Goal: Transaction & Acquisition: Subscribe to service/newsletter

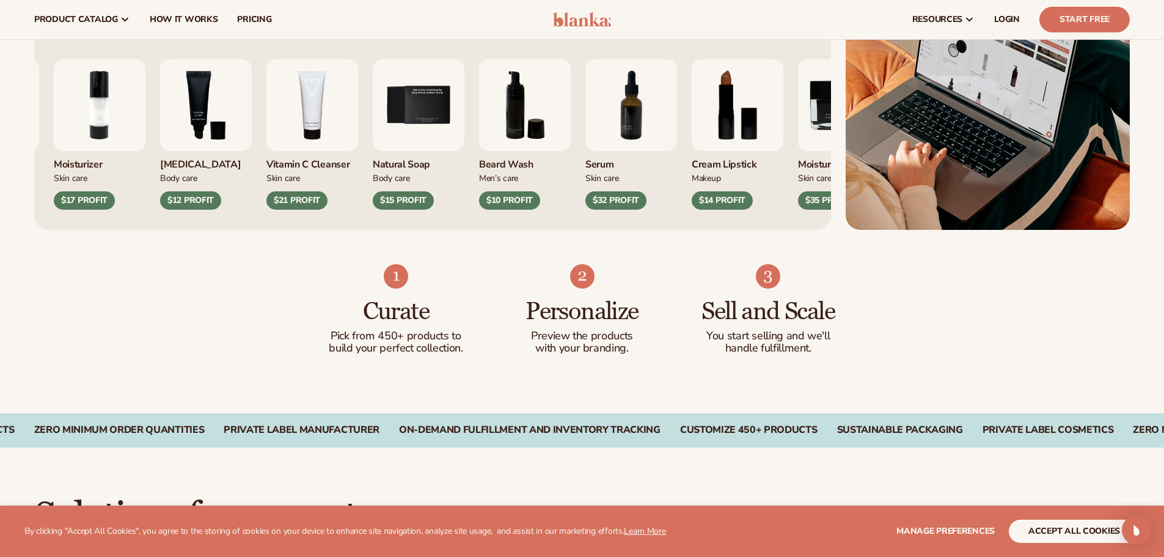
scroll to position [489, 0]
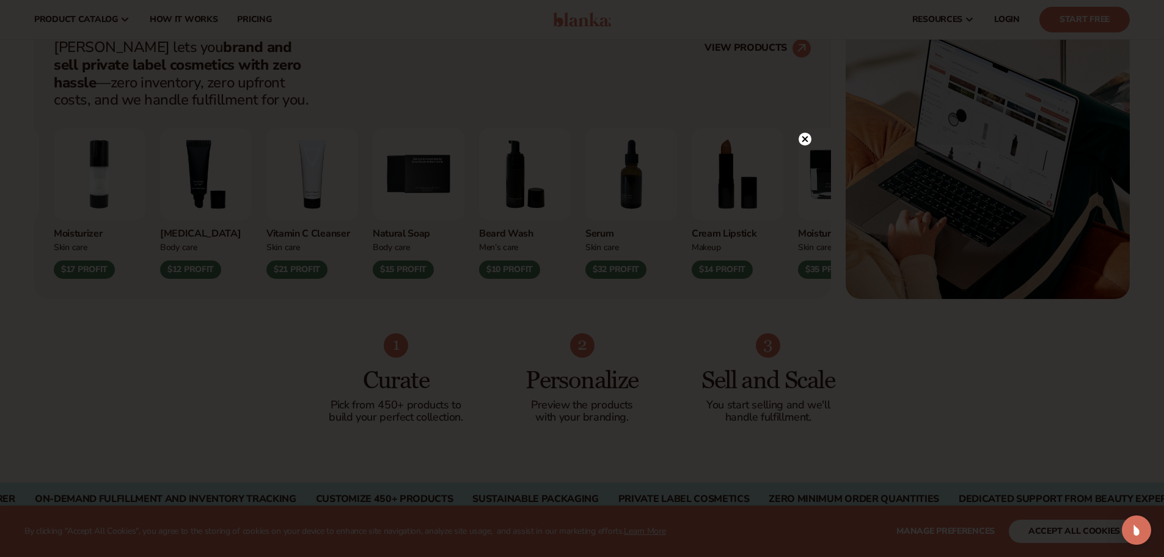
click at [804, 138] on icon at bounding box center [805, 139] width 6 height 6
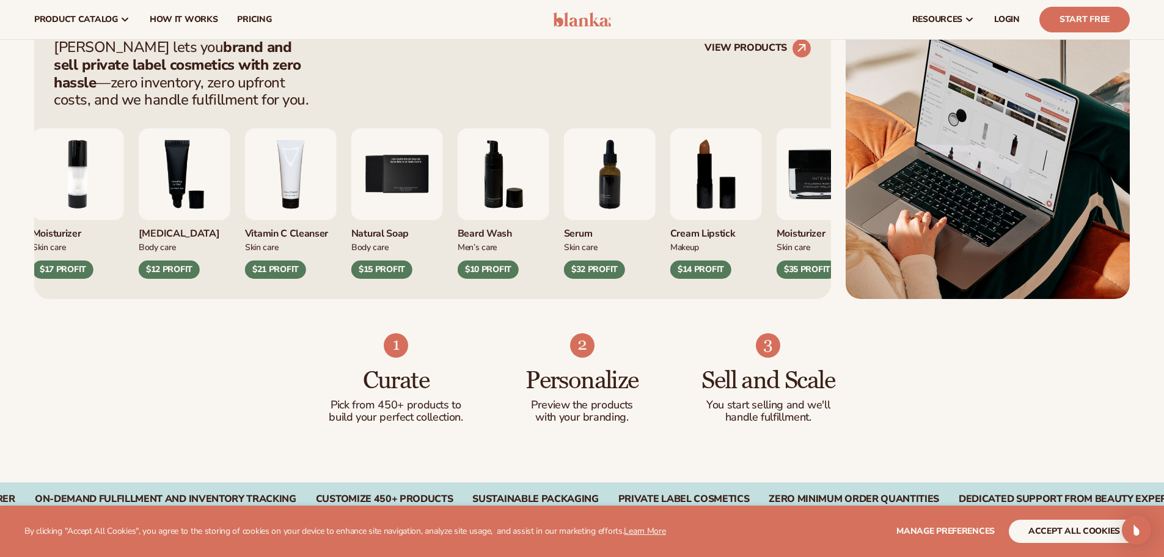
click at [268, 248] on div "Skin Care" at bounding box center [291, 246] width 92 height 13
click at [320, 237] on div "Vitamin C Cleanser" at bounding box center [291, 230] width 92 height 20
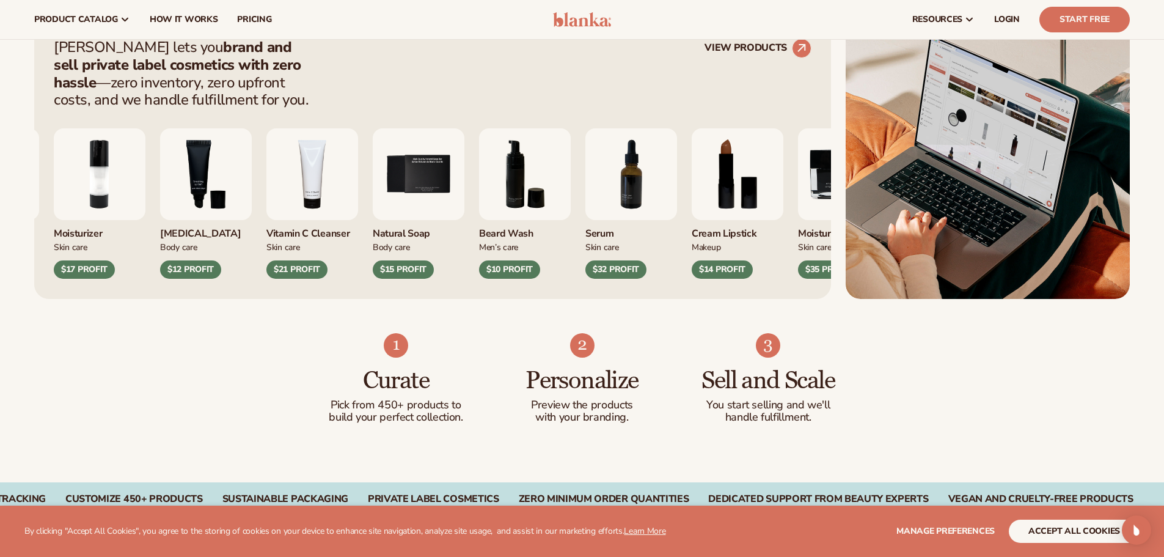
click at [358, 237] on div "Vitamin C Cleanser" at bounding box center [313, 230] width 92 height 20
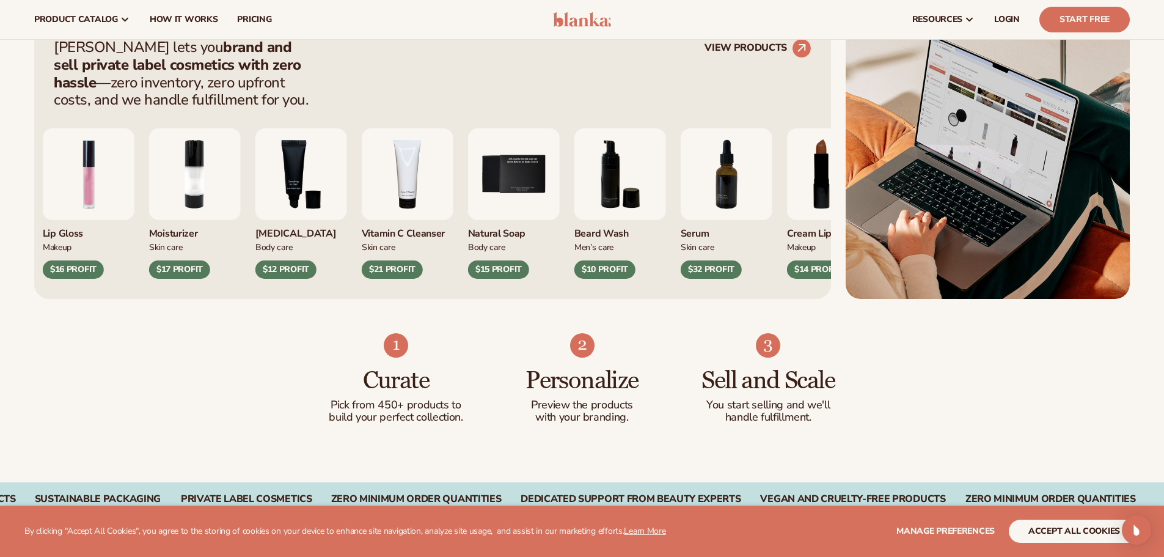
click at [391, 262] on div "$21 PROFIT" at bounding box center [392, 269] width 61 height 18
click at [386, 270] on div "$21 PROFIT" at bounding box center [392, 269] width 61 height 18
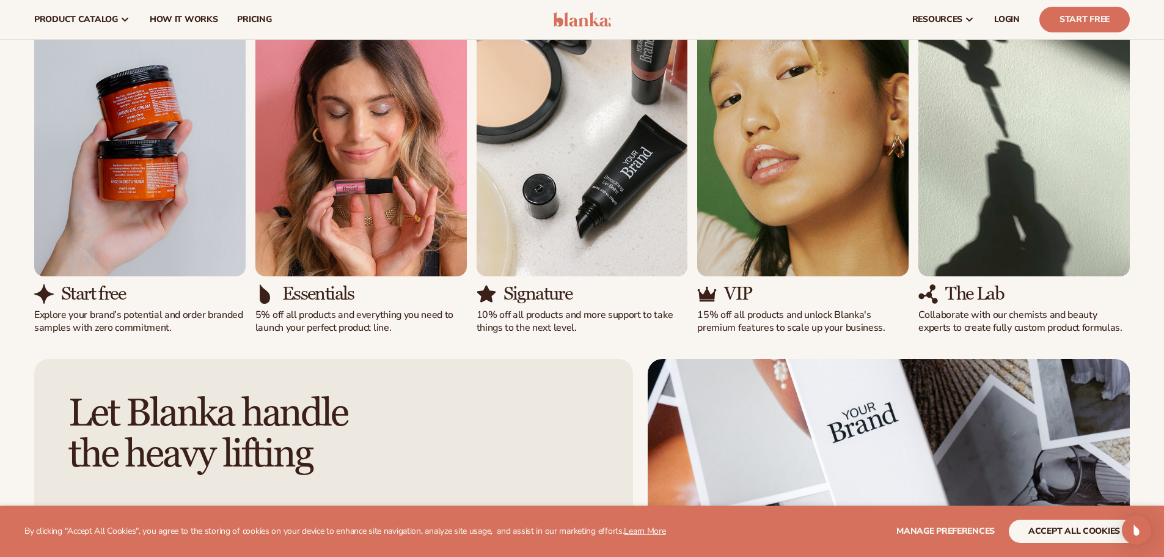
scroll to position [1100, 0]
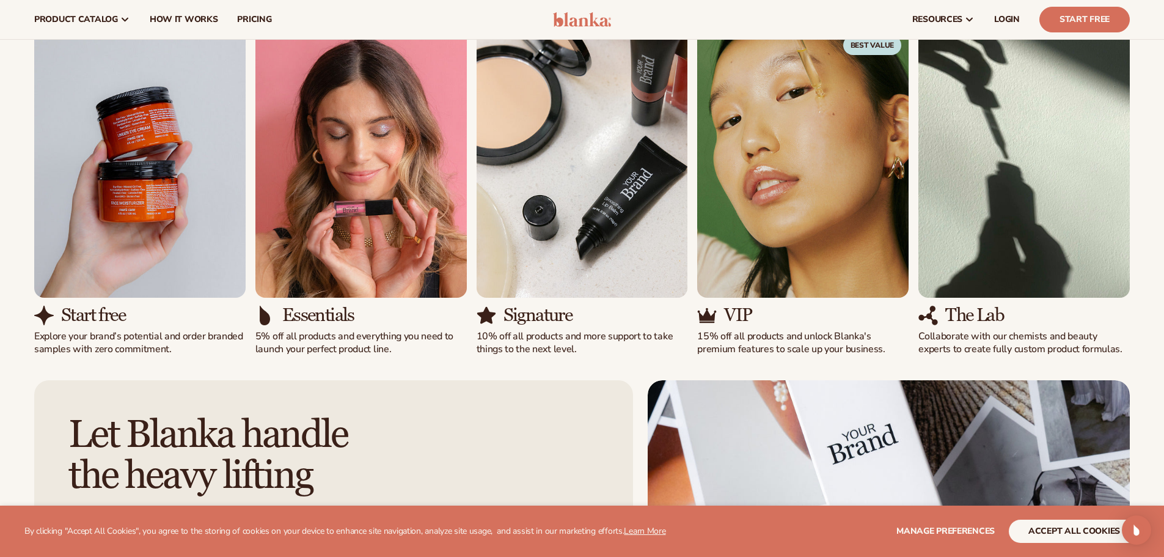
click at [607, 278] on img "3 / 5" at bounding box center [582, 163] width 211 height 270
click at [513, 331] on p "10% off all products and more support to take things to the next level." at bounding box center [582, 343] width 211 height 26
click at [524, 236] on img "3 / 5" at bounding box center [582, 163] width 211 height 270
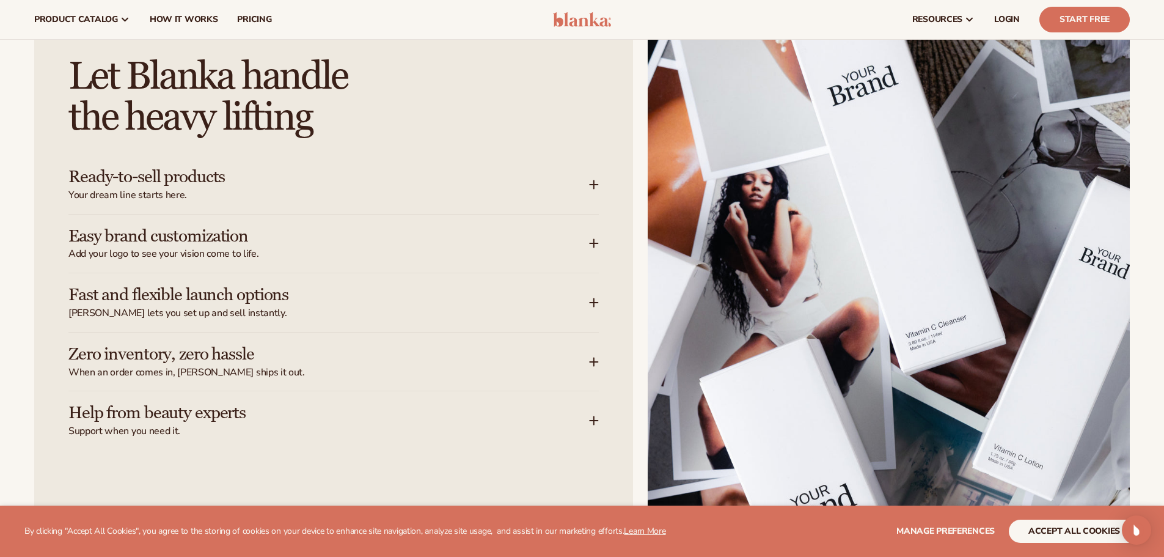
scroll to position [1284, 0]
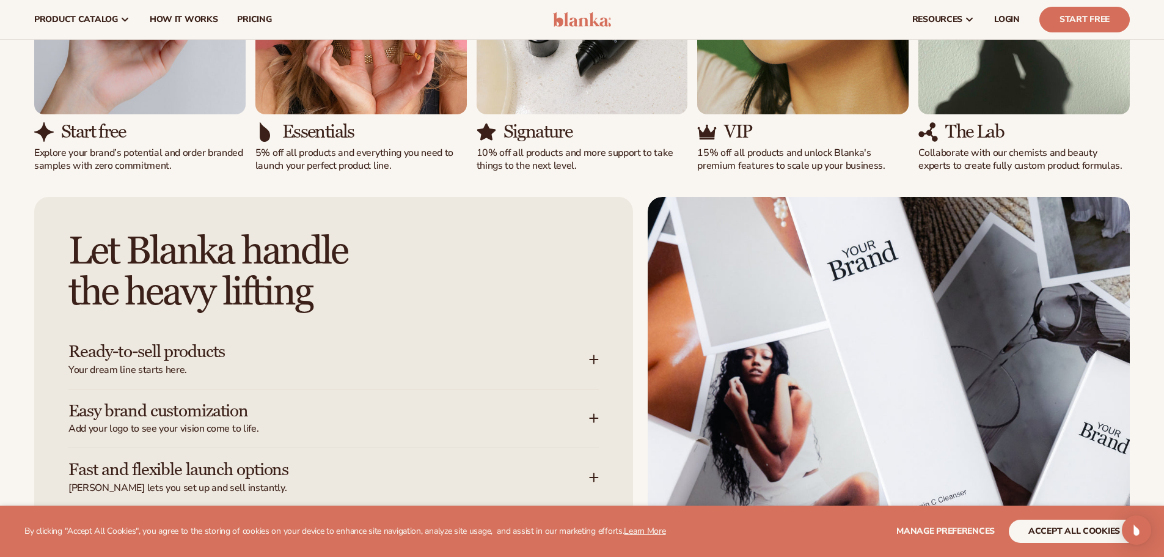
click at [199, 408] on h3 "Easy brand customization" at bounding box center [310, 411] width 484 height 19
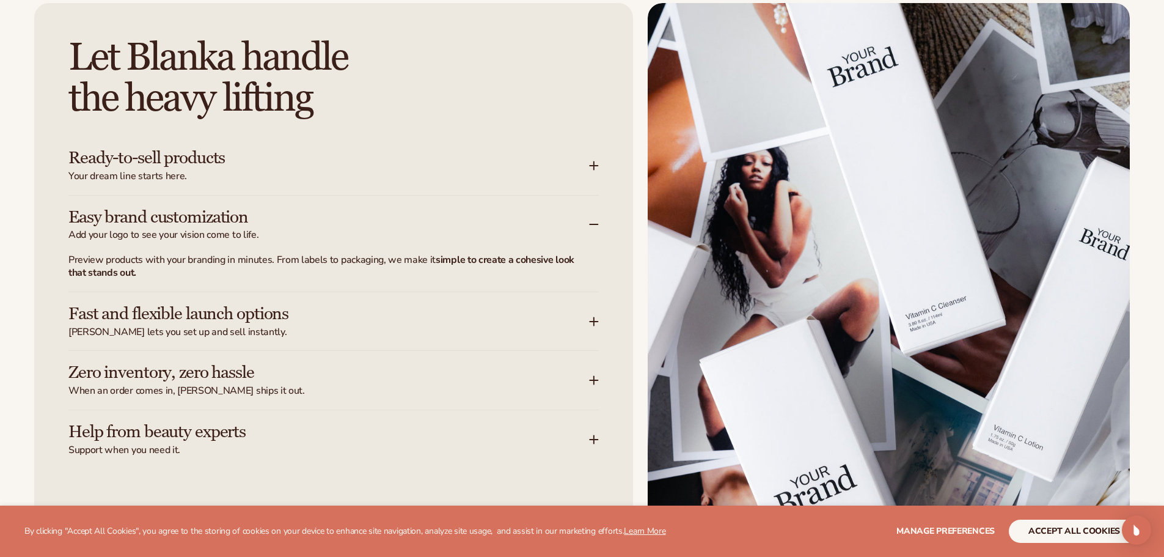
scroll to position [1528, 0]
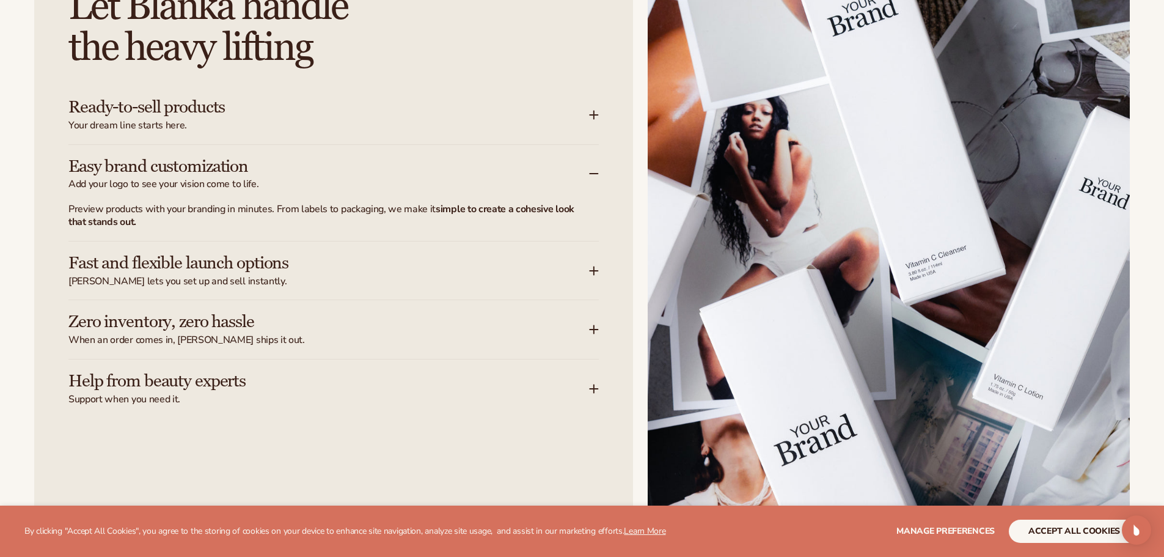
click at [111, 222] on strong "simple to create a cohesive look that stands out." at bounding box center [321, 215] width 506 height 26
click at [301, 267] on h3 "Fast and flexible launch options" at bounding box center [310, 263] width 484 height 19
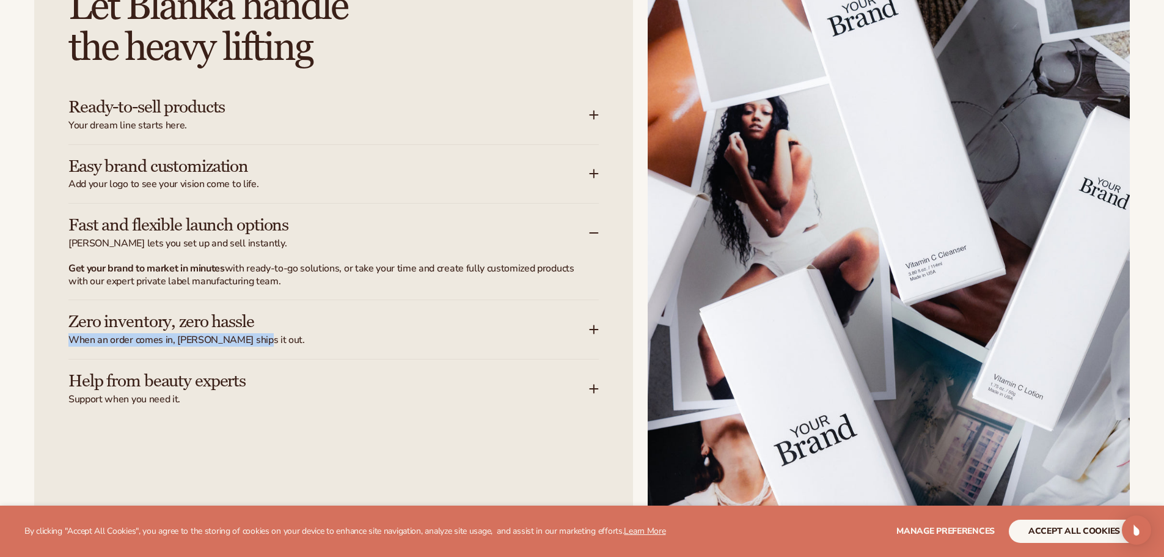
click at [252, 333] on div "Zero inventory, zero hassle When an order comes in, [PERSON_NAME] ships it out." at bounding box center [328, 329] width 521 height 34
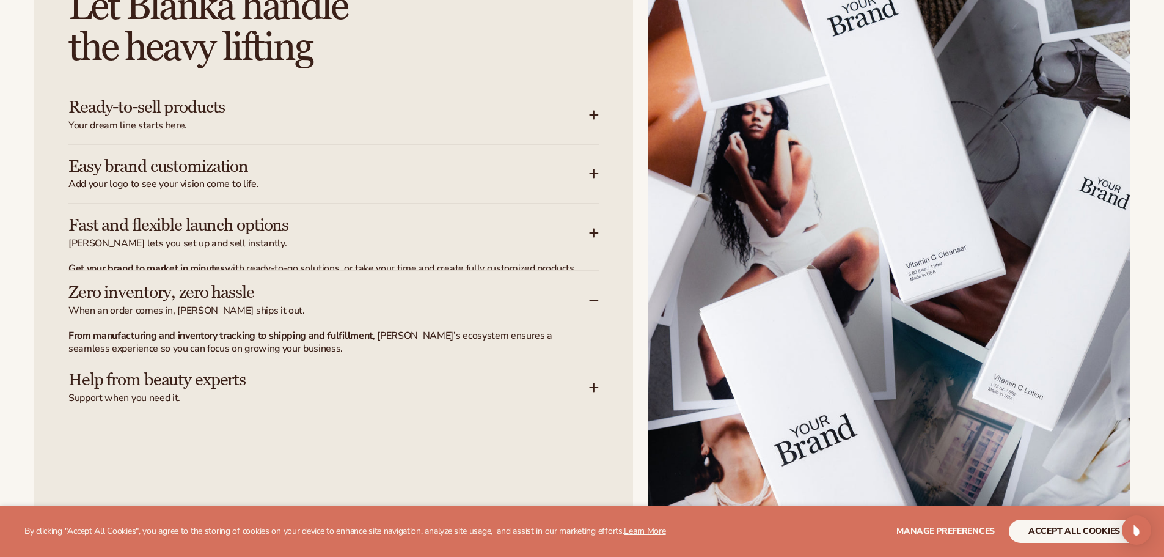
click at [249, 383] on h3 "Help from beauty experts" at bounding box center [310, 379] width 484 height 19
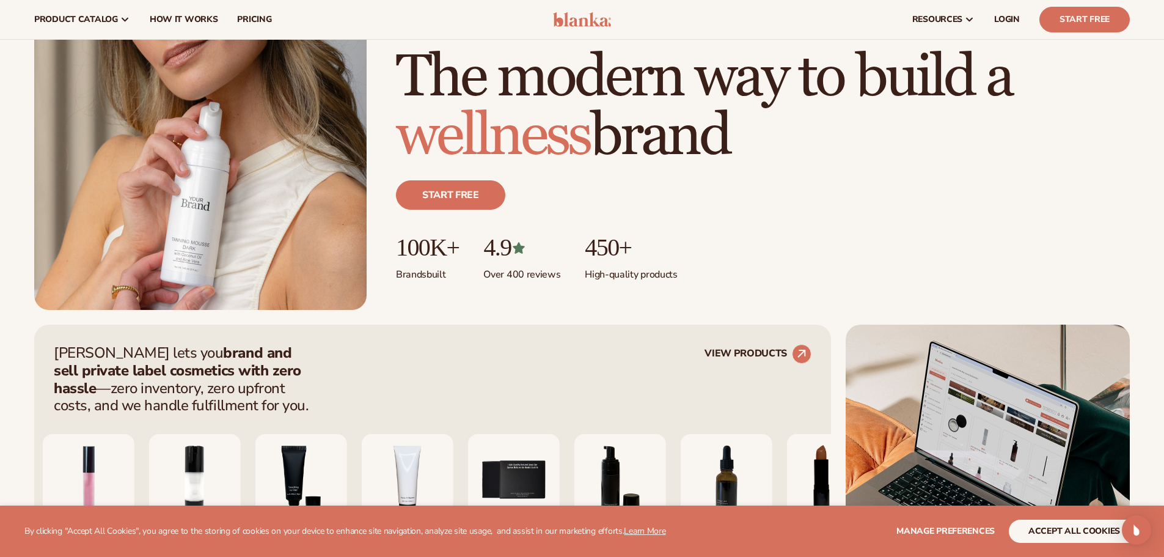
scroll to position [0, 0]
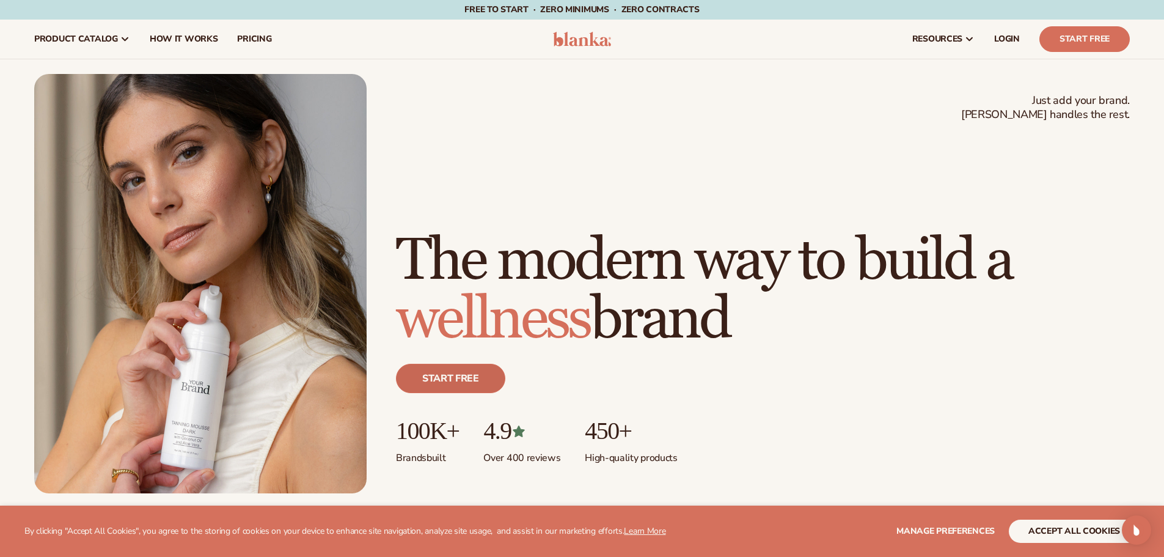
click at [449, 383] on link "Start free" at bounding box center [450, 378] width 109 height 29
